Goal: Information Seeking & Learning: Find specific fact

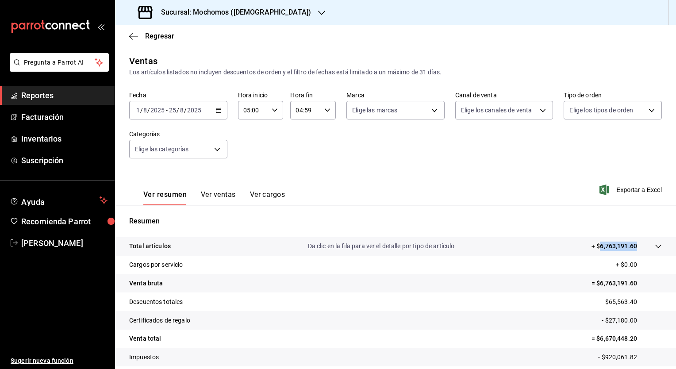
scroll to position [55, 0]
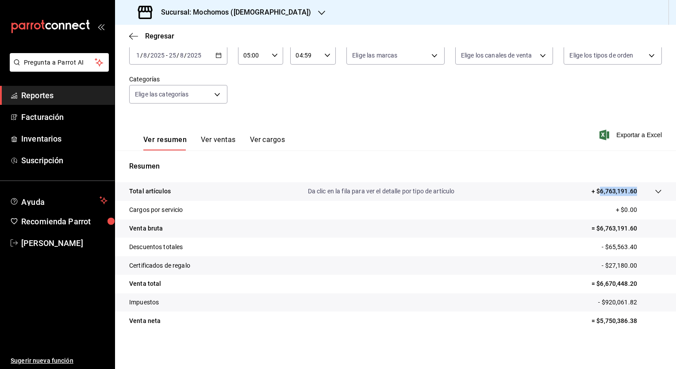
click at [318, 10] on icon "button" at bounding box center [321, 12] width 7 height 7
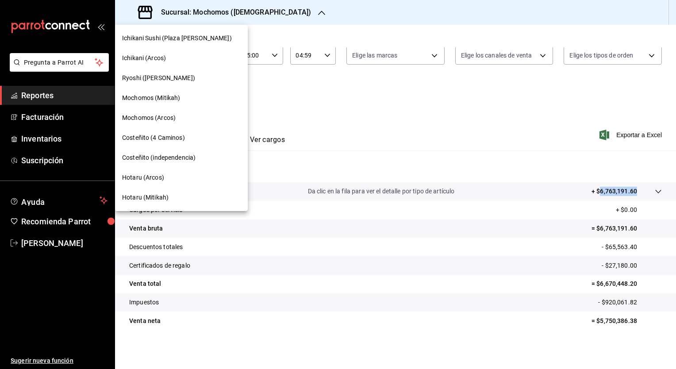
click at [161, 195] on span "Hotaru (Mitikah)" at bounding box center [145, 197] width 46 height 9
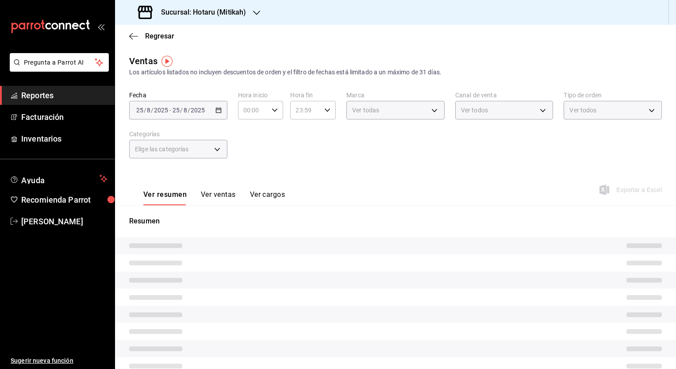
type input "05:00"
type input "04:59"
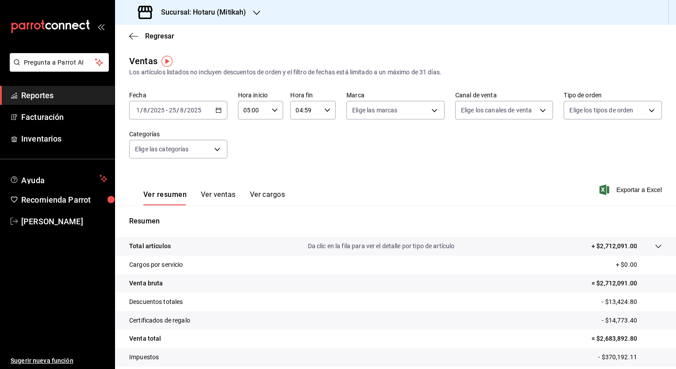
click at [605, 302] on p "- $13,424.80" at bounding box center [631, 301] width 60 height 9
drag, startPoint x: 602, startPoint y: 302, endPoint x: 629, endPoint y: 305, distance: 26.8
click at [629, 305] on p "- $13,424.80" at bounding box center [631, 301] width 60 height 9
copy p "13,424.80"
click at [603, 319] on p "- $14,773.40" at bounding box center [631, 320] width 60 height 9
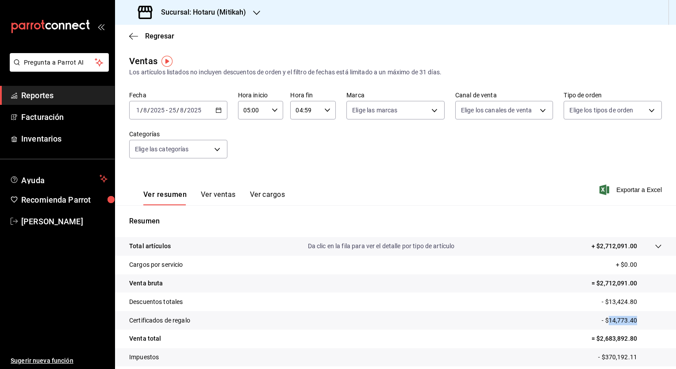
drag, startPoint x: 603, startPoint y: 319, endPoint x: 629, endPoint y: 325, distance: 26.8
click at [629, 325] on tr "Certificados de regalo - $14,773.40" at bounding box center [395, 320] width 561 height 19
copy p "14,773.40"
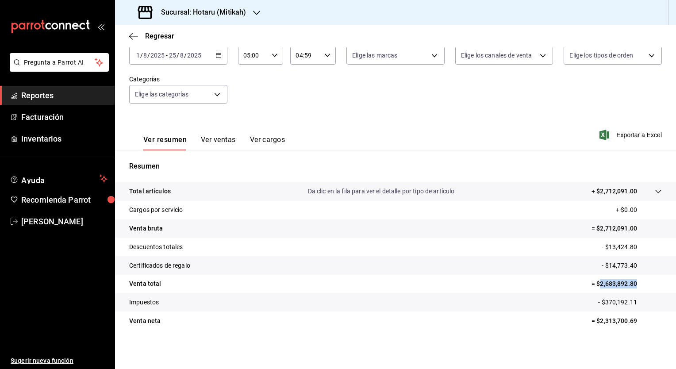
drag, startPoint x: 592, startPoint y: 283, endPoint x: 628, endPoint y: 284, distance: 35.8
click at [628, 284] on p "= $2,683,892.80" at bounding box center [626, 283] width 70 height 9
copy p "2,683,892.80"
drag, startPoint x: 593, startPoint y: 190, endPoint x: 630, endPoint y: 193, distance: 37.3
click at [630, 193] on tr "Total artículos Da clic en la fila para ver el detalle por tipo de artículo + $…" at bounding box center [395, 191] width 561 height 19
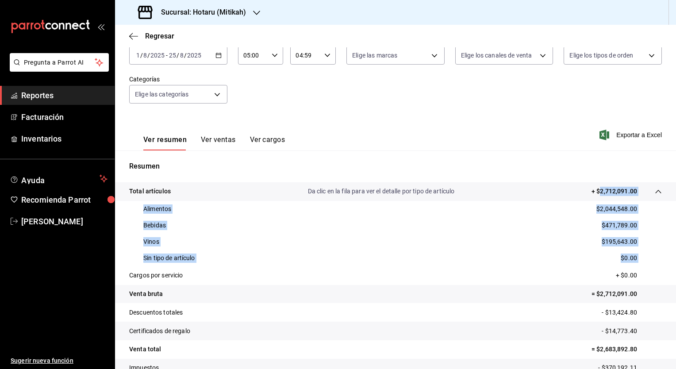
copy tbody "2,712,091.00"
click at [577, 214] on div "Alimentos $2,044,548.00" at bounding box center [395, 209] width 532 height 16
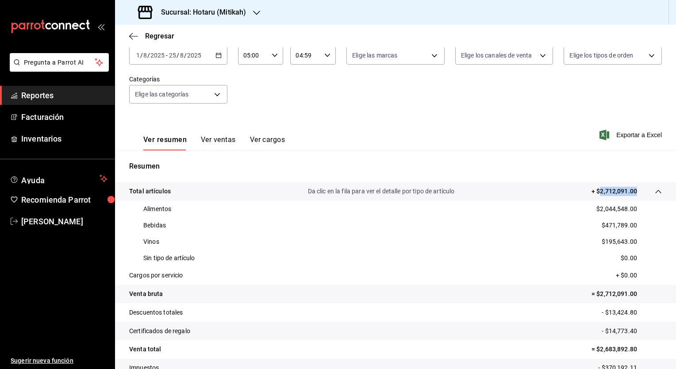
drag, startPoint x: 593, startPoint y: 188, endPoint x: 628, endPoint y: 193, distance: 35.7
click at [628, 193] on p "+ $2,712,091.00" at bounding box center [614, 191] width 46 height 9
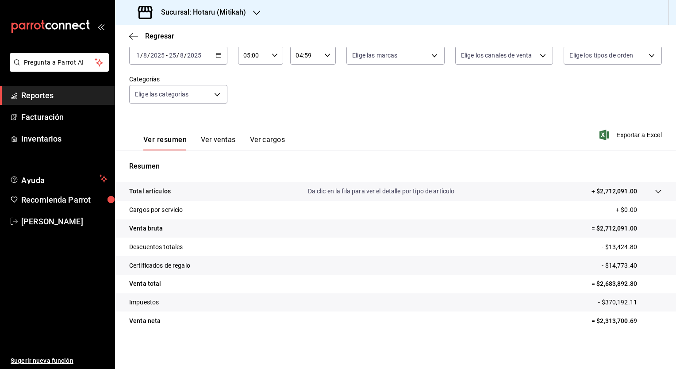
click at [628, 216] on tr "Cargos por servicio + $0.00" at bounding box center [395, 210] width 561 height 19
drag, startPoint x: 595, startPoint y: 192, endPoint x: 627, endPoint y: 192, distance: 31.4
click at [627, 192] on p "+ $2,712,091.00" at bounding box center [614, 191] width 46 height 9
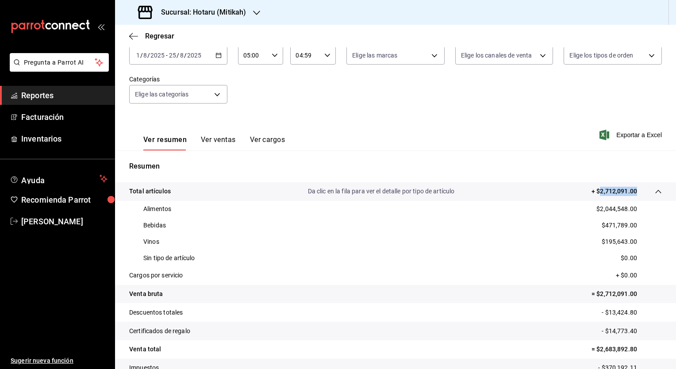
click at [628, 192] on p "+ $2,712,091.00" at bounding box center [614, 191] width 46 height 9
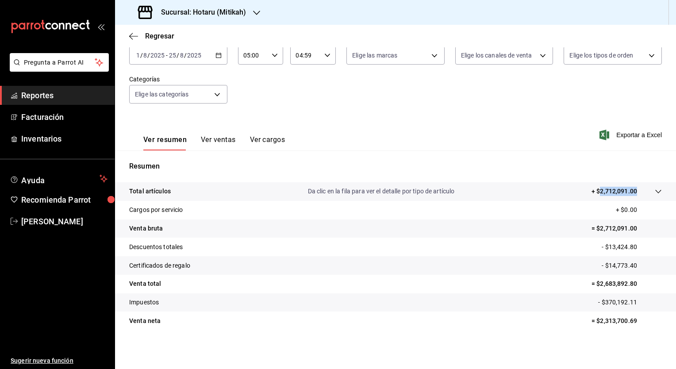
copy p "2,712,091.00"
drag, startPoint x: 593, startPoint y: 323, endPoint x: 632, endPoint y: 321, distance: 39.0
click at [632, 321] on p "= $2,313,700.69" at bounding box center [626, 320] width 70 height 9
copy p "2,313,700.69"
drag, startPoint x: 598, startPoint y: 284, endPoint x: 626, endPoint y: 285, distance: 28.3
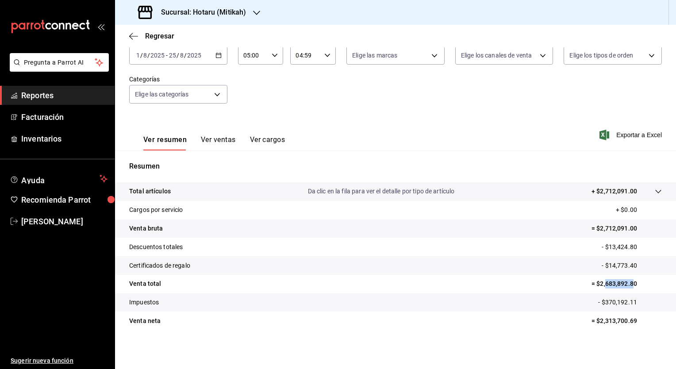
click at [626, 285] on p "= $2,683,892.80" at bounding box center [626, 283] width 70 height 9
drag, startPoint x: 626, startPoint y: 285, endPoint x: 631, endPoint y: 285, distance: 4.9
click at [631, 285] on p "= $2,683,892.80" at bounding box center [626, 283] width 70 height 9
copy p "2,683,892.80"
drag, startPoint x: 594, startPoint y: 321, endPoint x: 628, endPoint y: 323, distance: 34.1
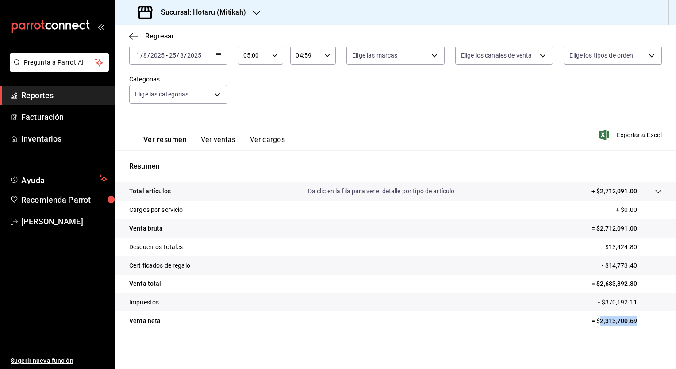
click at [628, 323] on p "= $2,313,700.69" at bounding box center [626, 320] width 70 height 9
copy p "2,313,700.69"
drag, startPoint x: 598, startPoint y: 302, endPoint x: 630, endPoint y: 305, distance: 31.5
click at [630, 305] on p "- $370,192.11" at bounding box center [630, 302] width 64 height 9
copy p "370,192.11"
